Goal: Information Seeking & Learning: Learn about a topic

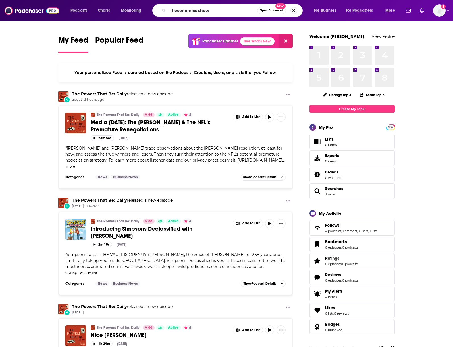
type input "ft economics show"
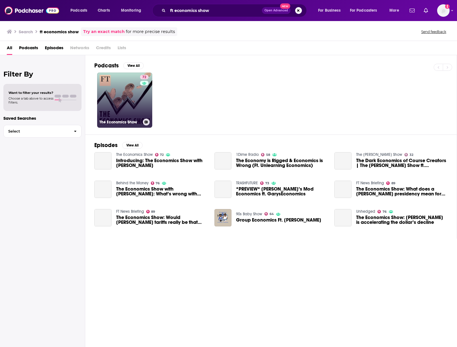
click at [124, 100] on link "72 The Economics Show" at bounding box center [124, 99] width 55 height 55
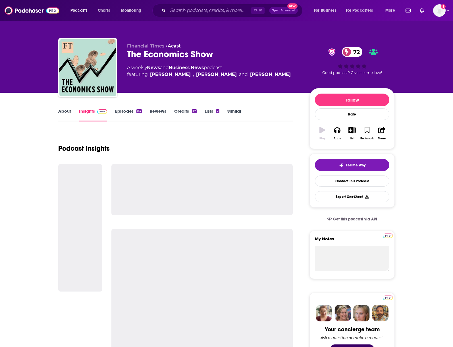
click at [124, 114] on link "Episodes 83" at bounding box center [128, 114] width 27 height 13
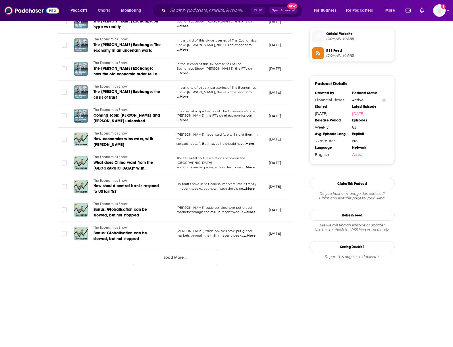
scroll to position [507, 0]
click at [168, 257] on button "Load More ..." at bounding box center [175, 256] width 85 height 15
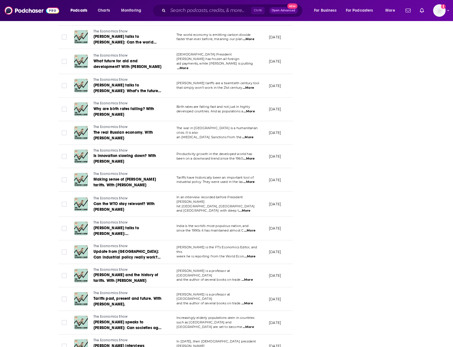
scroll to position [1026, 0]
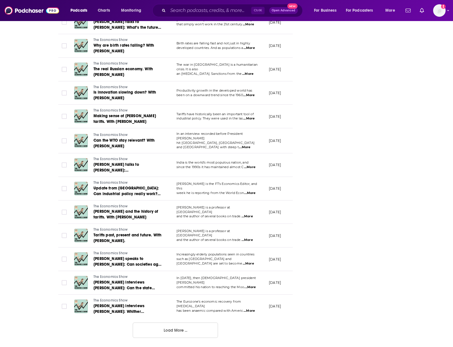
click at [175, 332] on button "Load More ..." at bounding box center [175, 329] width 85 height 15
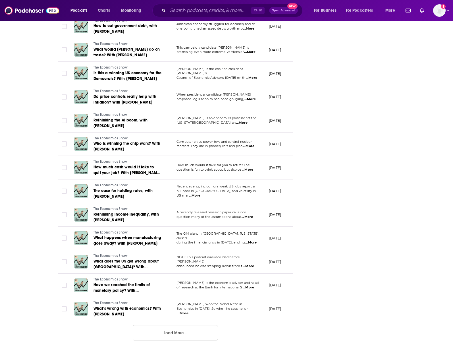
scroll to position [1614, 0]
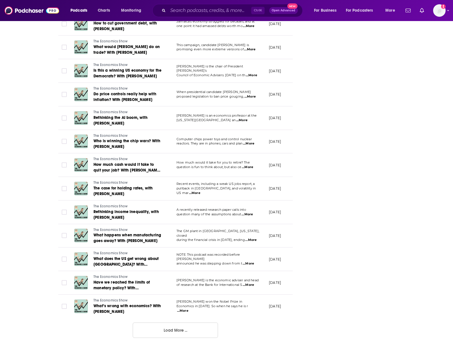
click at [167, 328] on button "Load More ..." at bounding box center [175, 329] width 85 height 15
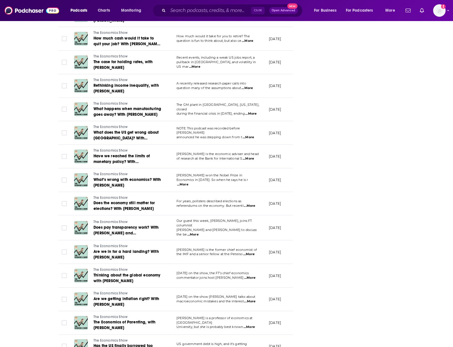
scroll to position [1773, 0]
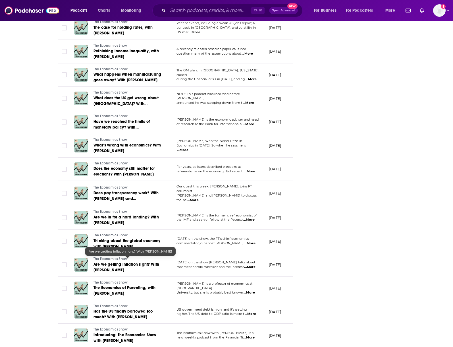
click at [107, 263] on span "Are we getting inflation right? With [PERSON_NAME]" at bounding box center [126, 267] width 66 height 11
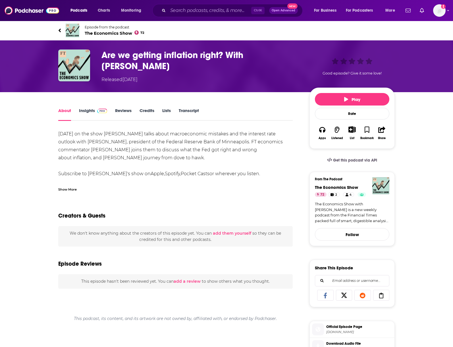
click at [193, 111] on link "Transcript" at bounding box center [189, 114] width 20 height 13
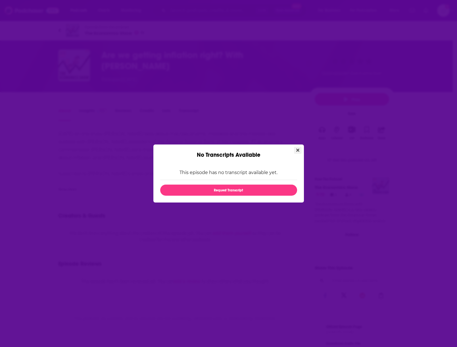
click at [297, 149] on icon "Close" at bounding box center [297, 150] width 3 height 5
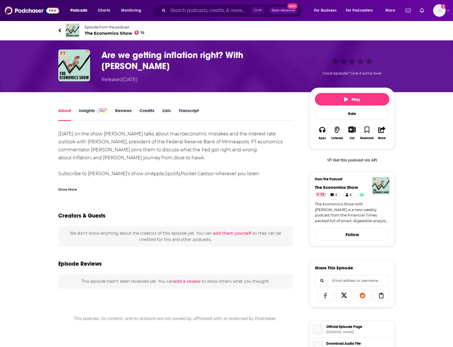
click at [192, 112] on link "Transcript" at bounding box center [189, 114] width 20 height 13
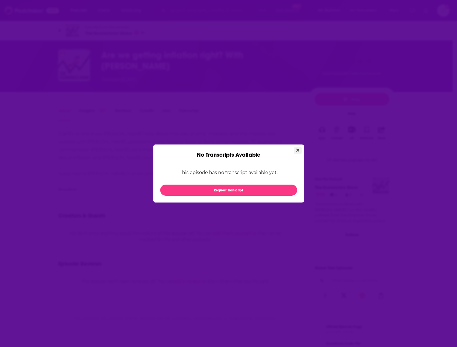
click at [296, 149] on button "Close" at bounding box center [298, 150] width 8 height 7
